Goal: Find specific page/section: Find specific page/section

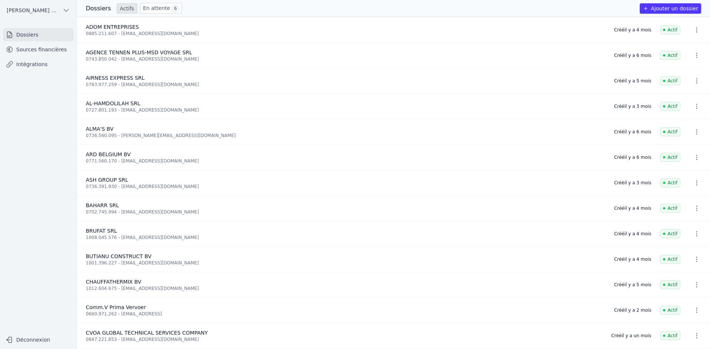
click at [45, 46] on link "Sources financières" at bounding box center [38, 49] width 71 height 13
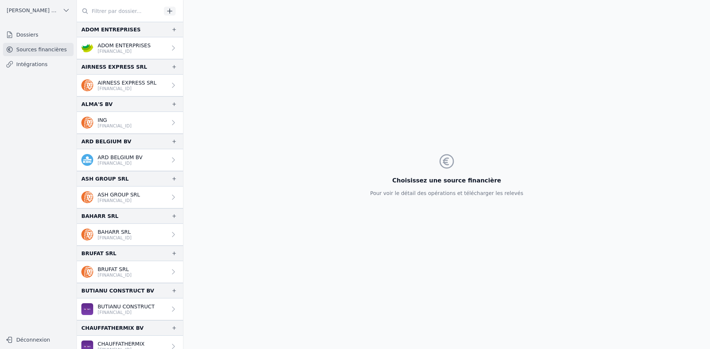
click at [105, 11] on input "text" at bounding box center [119, 10] width 84 height 13
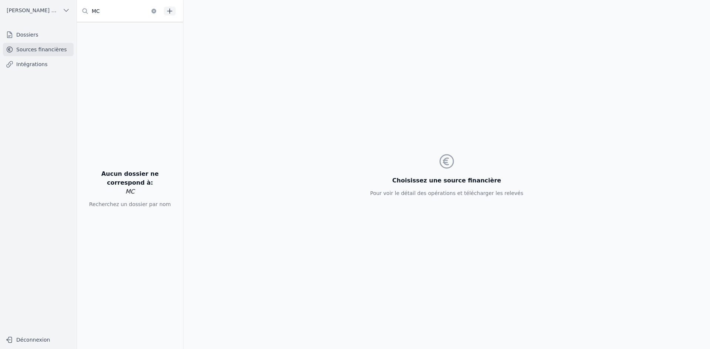
type input "M"
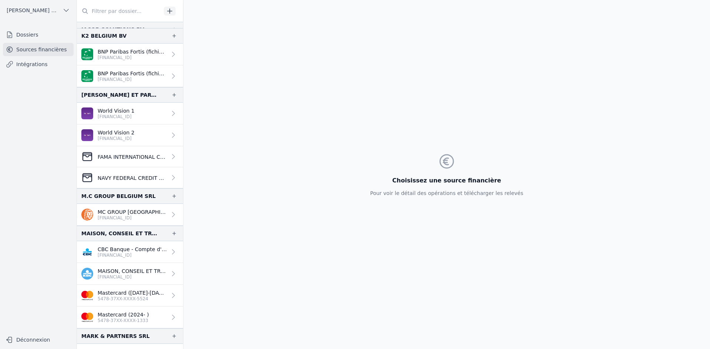
scroll to position [961, 0]
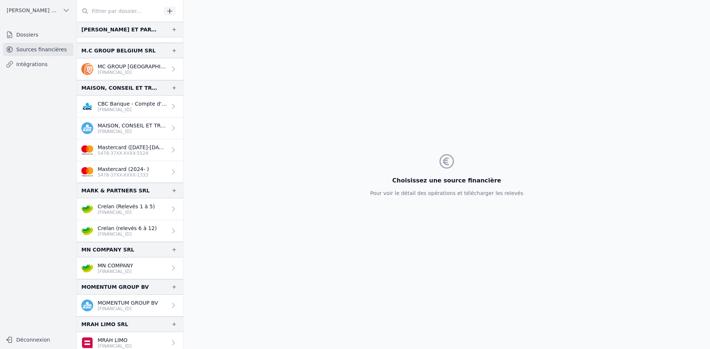
click at [110, 61] on link "MC GROUP [GEOGRAPHIC_DATA] SRL [FINANCIAL_ID]" at bounding box center [130, 69] width 106 height 22
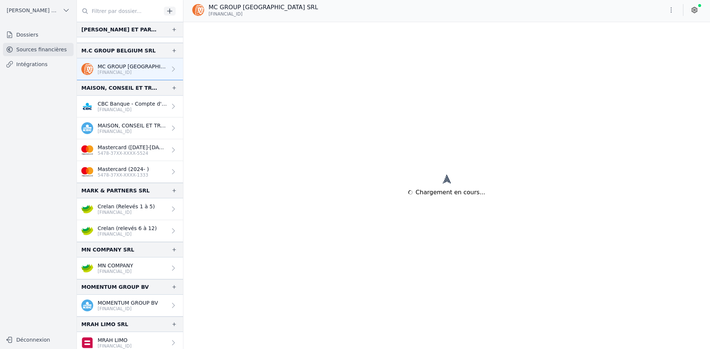
click at [113, 64] on p "MC GROUP [GEOGRAPHIC_DATA] SRL" at bounding box center [132, 66] width 69 height 7
